Goal: Transaction & Acquisition: Purchase product/service

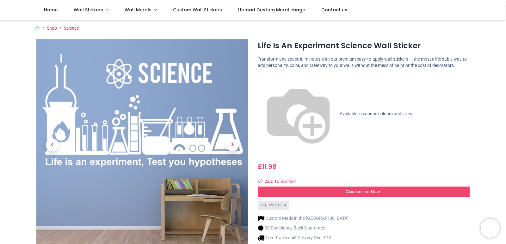
click at [357, 189] on span "Customise Now!" at bounding box center [363, 192] width 36 height 6
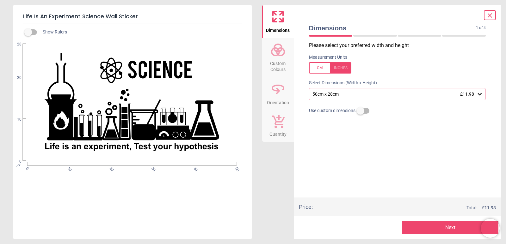
scroll to position [32, 0]
click at [480, 94] on icon at bounding box center [479, 94] width 6 height 6
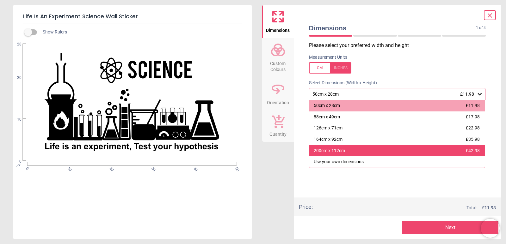
click at [326, 152] on div "200cm x 112cm" at bounding box center [329, 151] width 31 height 6
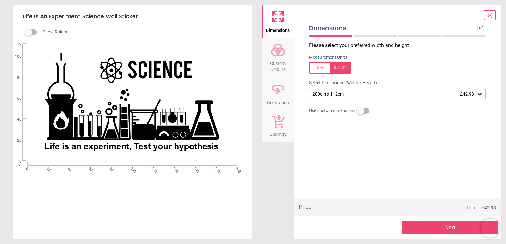
click at [360, 111] on label at bounding box center [360, 111] width 0 height 0
type input "**"
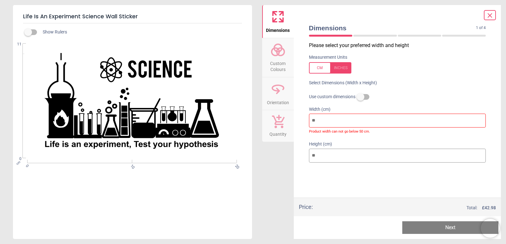
type input "*"
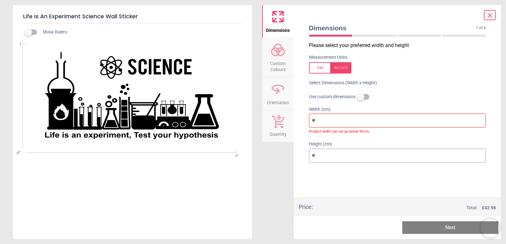
type input "*"
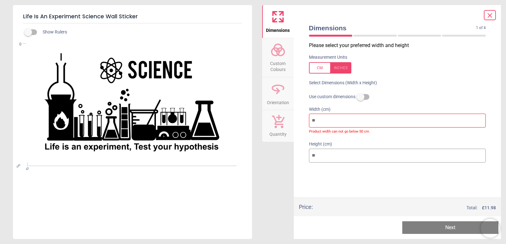
type input "*"
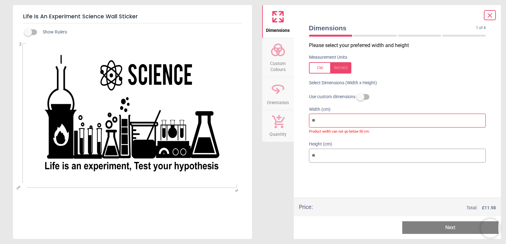
type input "*"
type input "**"
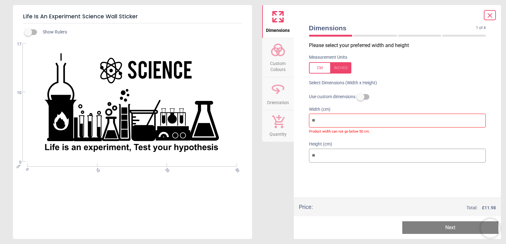
type input "***"
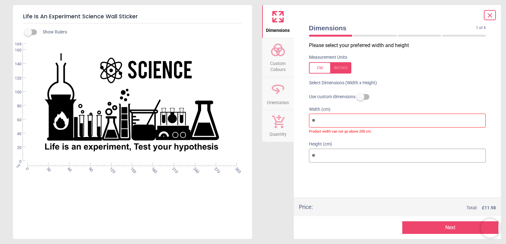
type input "***"
type input "**"
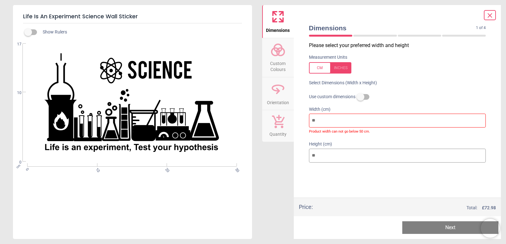
type input "*"
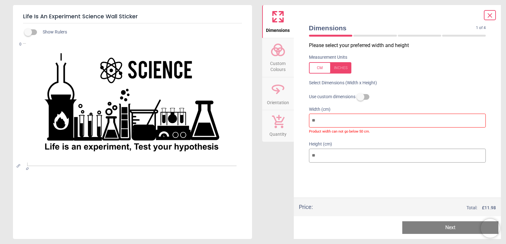
type input "*"
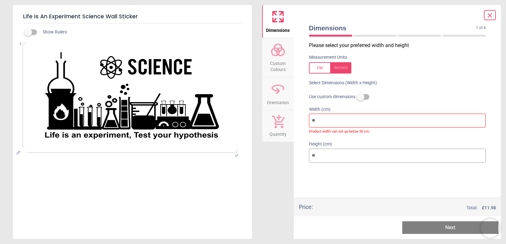
type input "*"
type input "**"
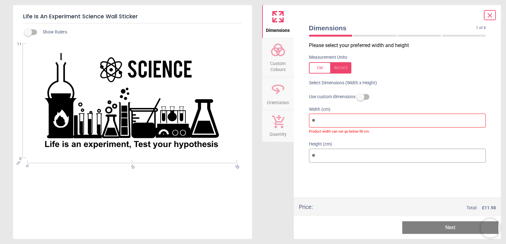
type input "***"
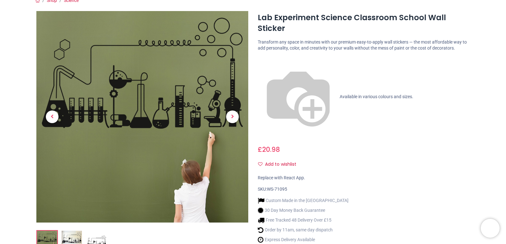
scroll to position [64, 0]
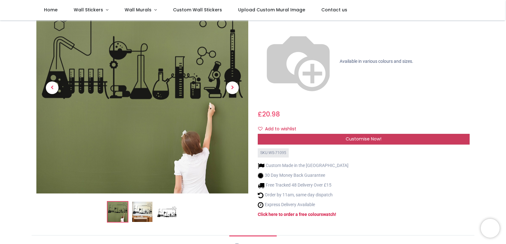
click at [351, 136] on span "Customise Now!" at bounding box center [363, 139] width 36 height 6
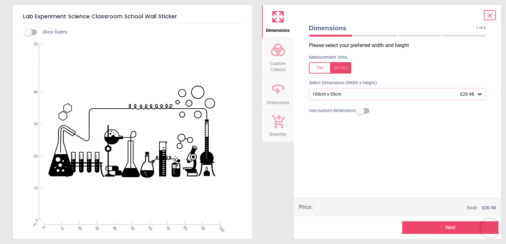
click at [481, 94] on icon at bounding box center [480, 94] width 4 height 2
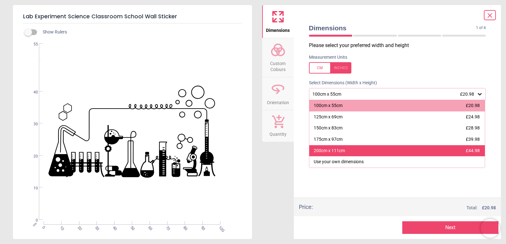
click at [325, 154] on div "200cm x 111cm" at bounding box center [329, 151] width 31 height 6
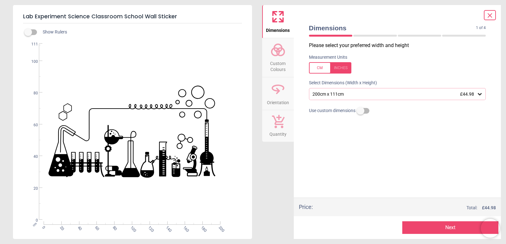
click at [279, 52] on circle at bounding box center [275, 52] width 8 height 8
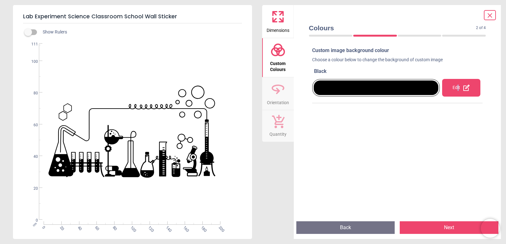
click at [455, 86] on div "Edit" at bounding box center [461, 88] width 38 height 18
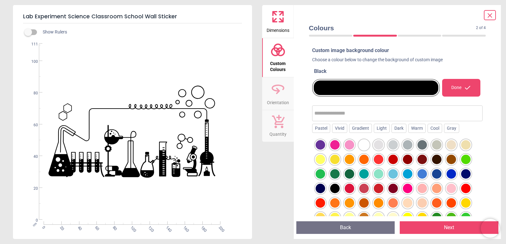
click at [405, 188] on div at bounding box center [407, 188] width 9 height 9
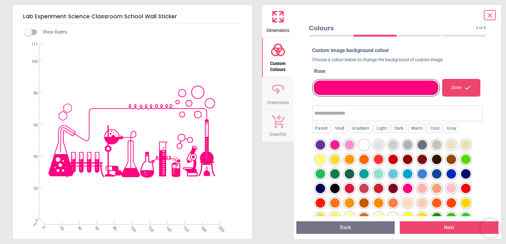
click at [348, 174] on div at bounding box center [348, 173] width 9 height 9
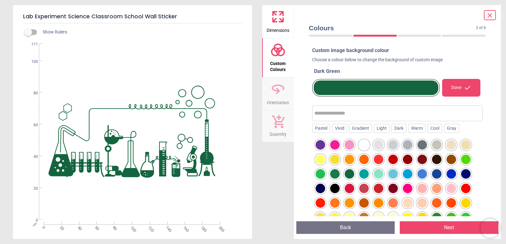
click at [451, 203] on div at bounding box center [450, 202] width 9 height 9
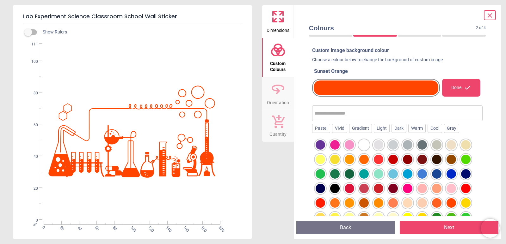
click at [281, 173] on div "Dimensions Custom Colours Orientation Quantity" at bounding box center [278, 122] width 32 height 234
click at [490, 14] on icon at bounding box center [490, 16] width 8 height 8
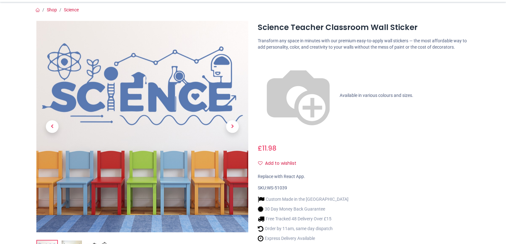
scroll to position [95, 0]
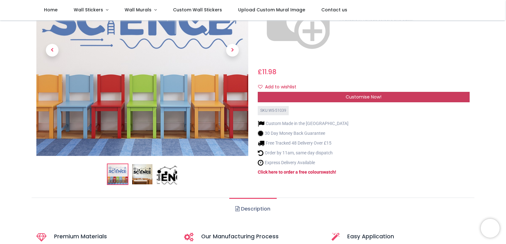
click at [348, 94] on span "Customise Now!" at bounding box center [363, 97] width 36 height 6
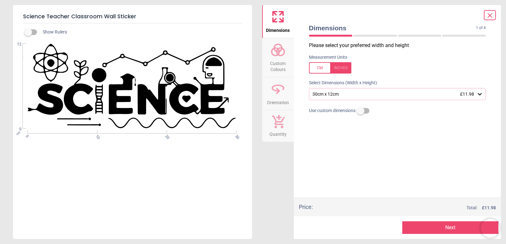
click at [476, 93] on div "30cm x 12cm £11.98" at bounding box center [394, 94] width 165 height 5
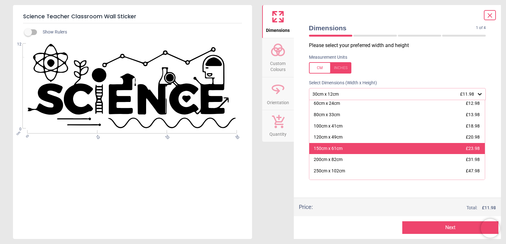
scroll to position [44, 0]
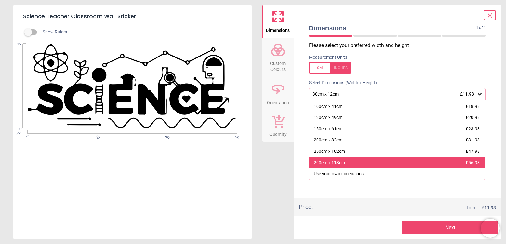
click at [336, 163] on div "290cm x 118cm" at bounding box center [329, 163] width 31 height 6
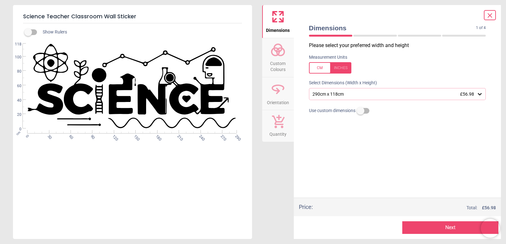
click at [279, 55] on circle at bounding box center [281, 52] width 8 height 8
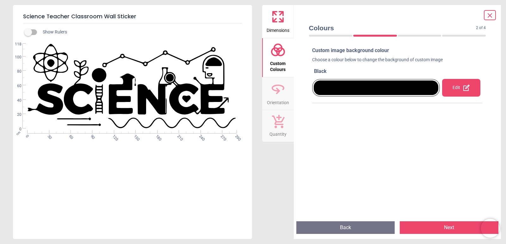
click at [452, 85] on div "Edit" at bounding box center [461, 88] width 38 height 18
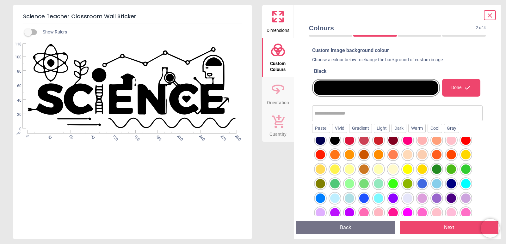
scroll to position [63, 0]
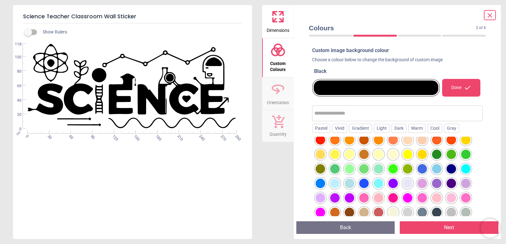
click at [451, 169] on div at bounding box center [450, 168] width 9 height 9
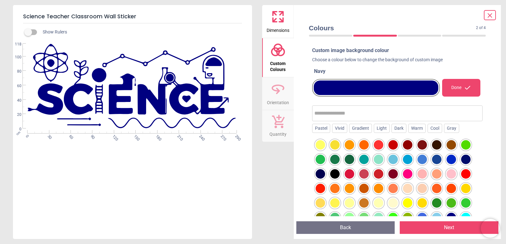
scroll to position [0, 0]
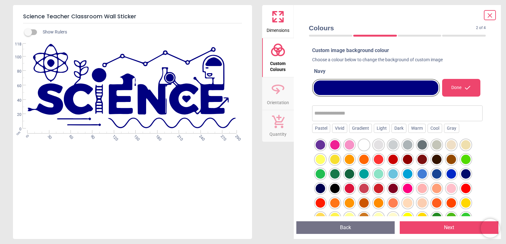
click at [351, 174] on div at bounding box center [348, 173] width 9 height 9
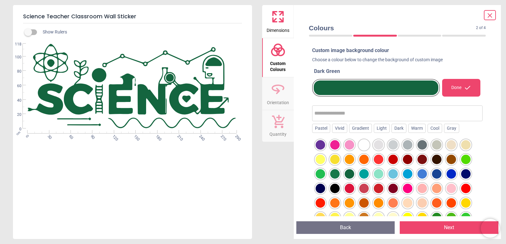
click at [463, 203] on div at bounding box center [465, 202] width 9 height 9
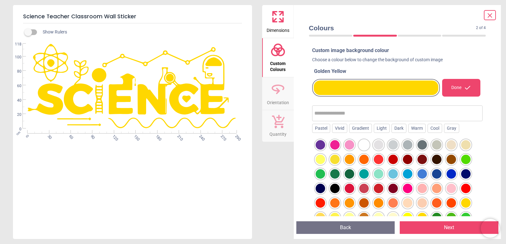
click at [348, 173] on div at bounding box center [348, 173] width 9 height 9
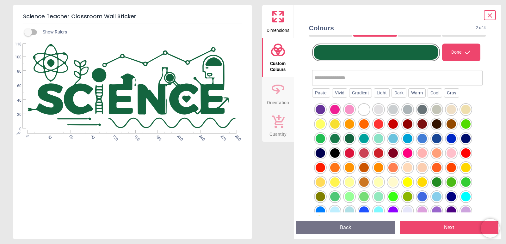
scroll to position [66, 0]
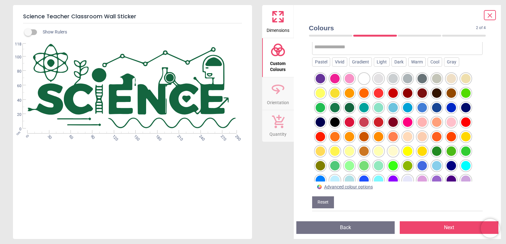
click at [488, 16] on icon at bounding box center [490, 16] width 8 height 8
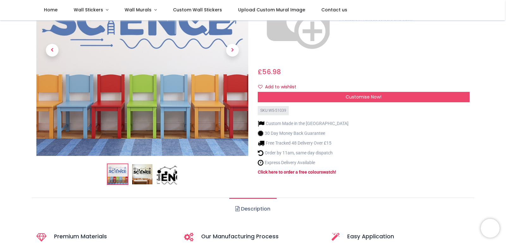
scroll to position [0, 0]
